Goal: Navigation & Orientation: Find specific page/section

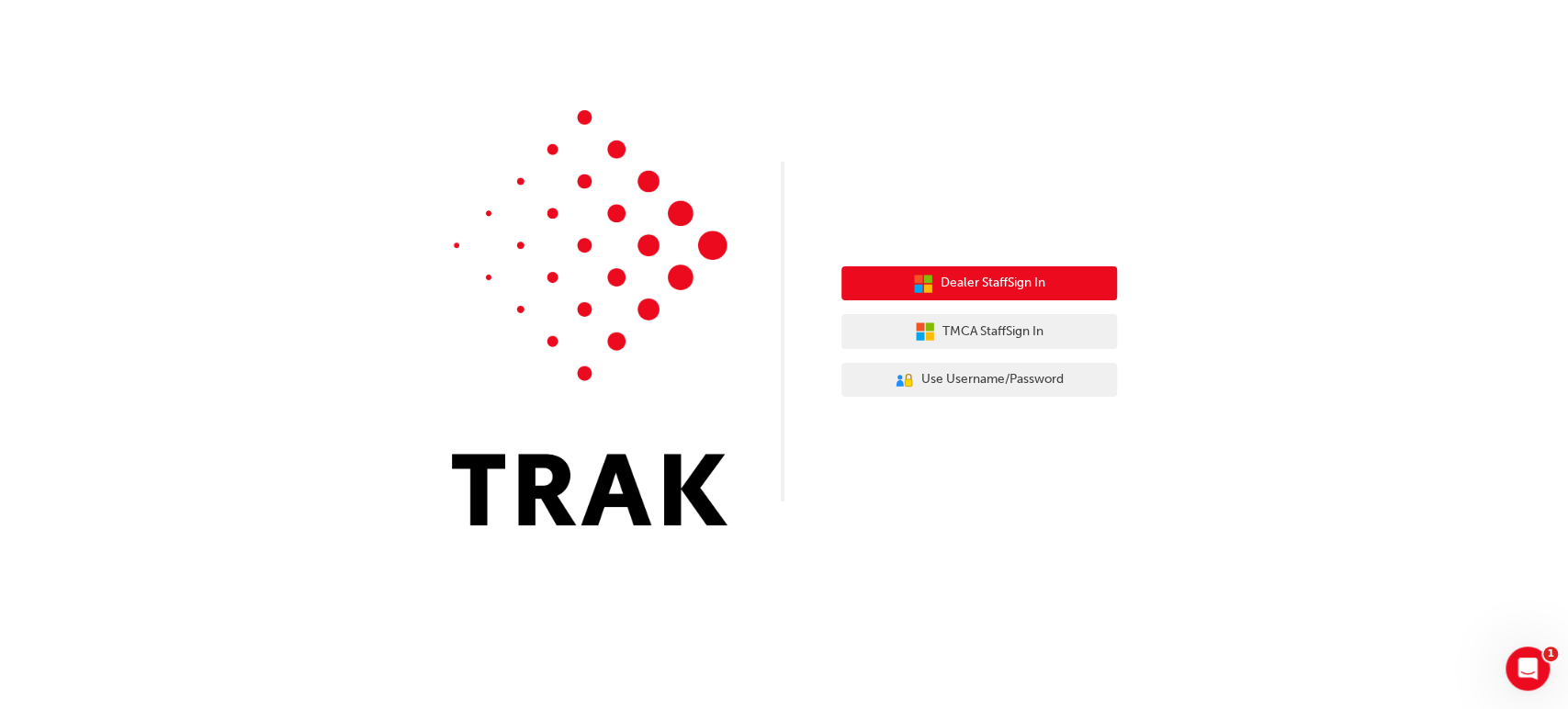
click at [1014, 295] on button "Dealer Staff Sign In" at bounding box center [979, 284] width 275 height 35
